Goal: Navigation & Orientation: Find specific page/section

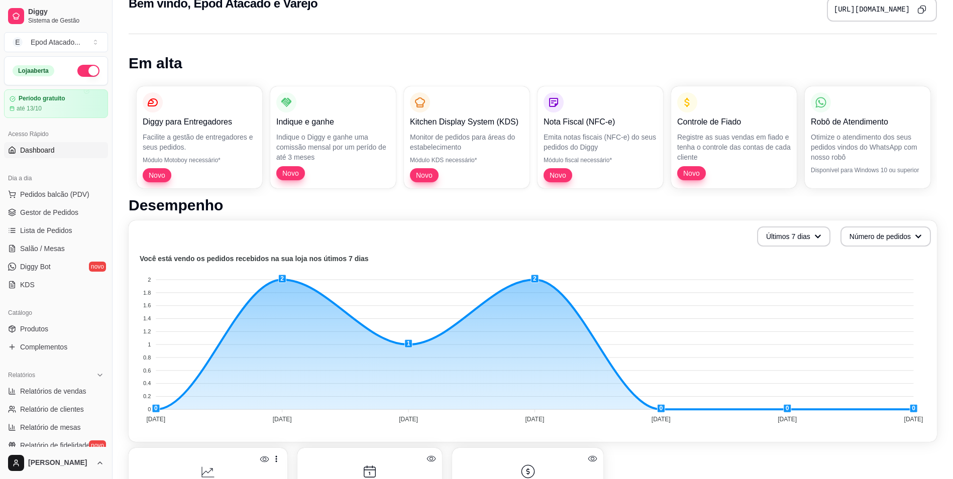
scroll to position [151, 0]
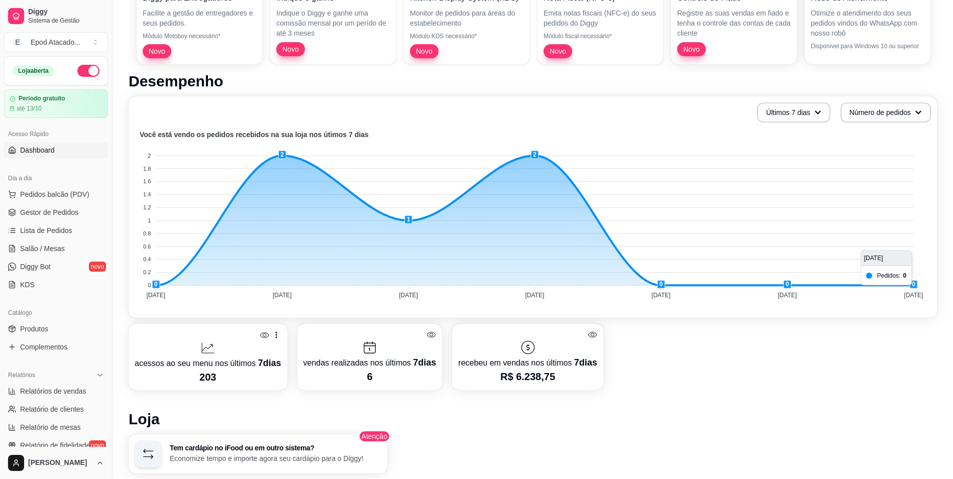
click at [913, 283] on foreignobject at bounding box center [533, 217] width 796 height 176
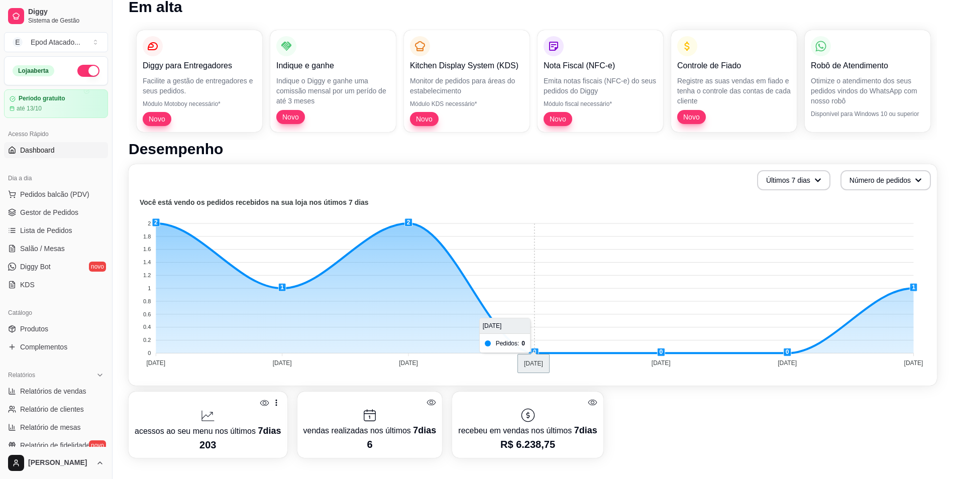
scroll to position [50, 0]
